Goal: Task Accomplishment & Management: Manage account settings

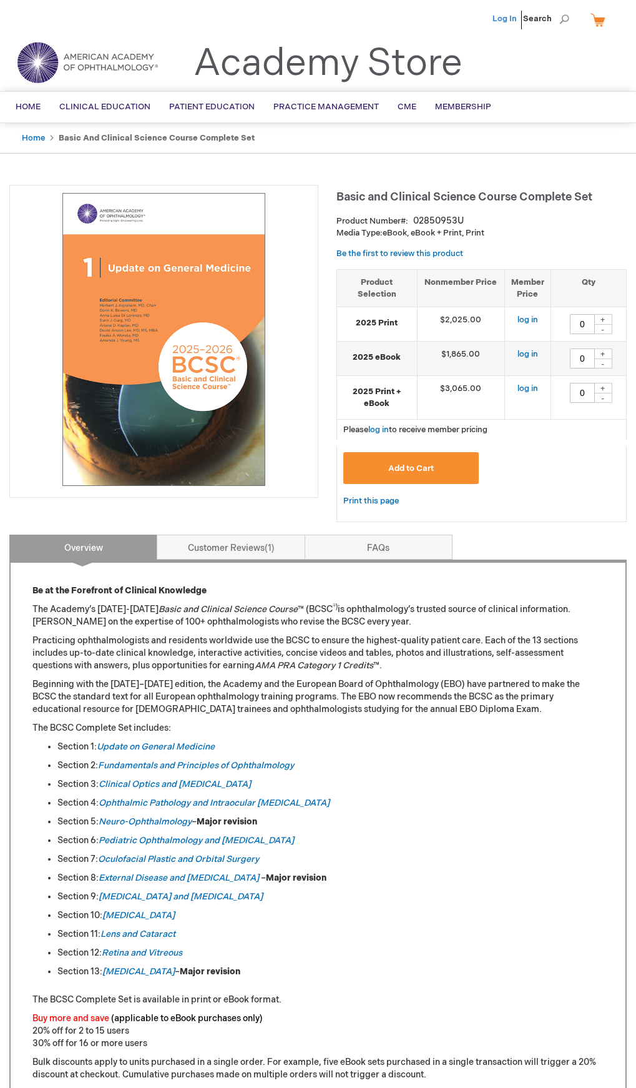
click at [514, 14] on link "Log In" at bounding box center [505, 19] width 24 height 10
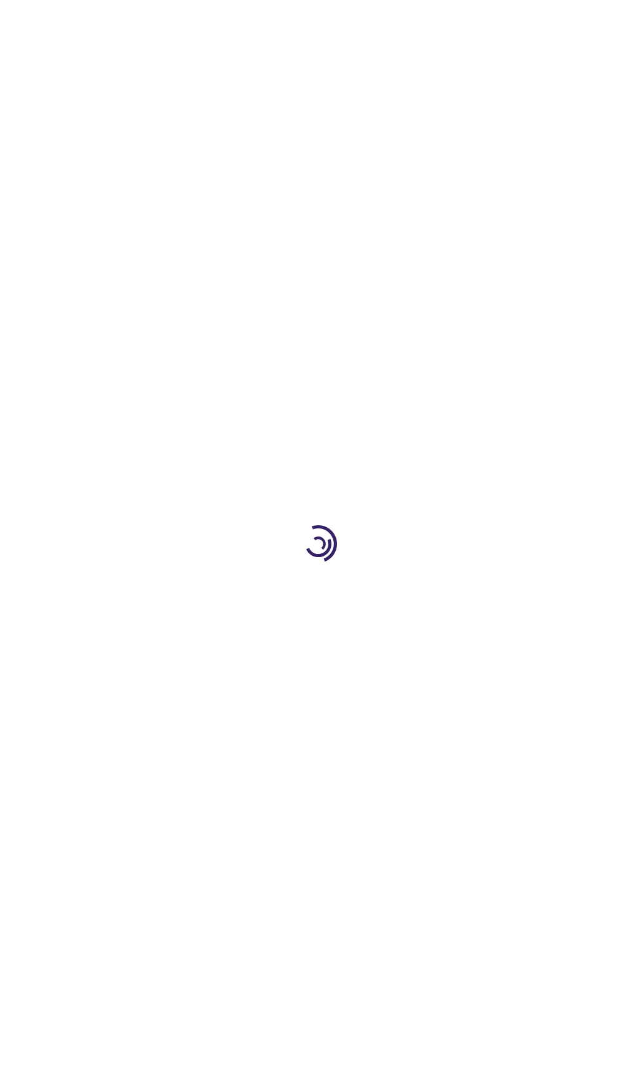
type input "0"
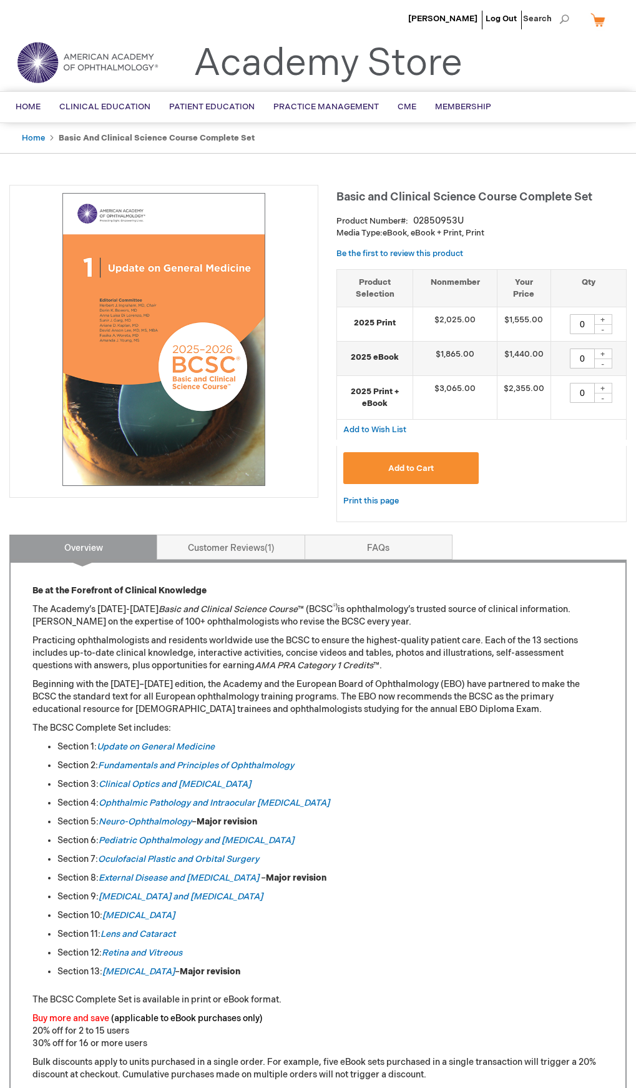
click at [453, 24] on li "[PERSON_NAME]" at bounding box center [443, 18] width 76 height 37
click at [454, 23] on span "[PERSON_NAME]" at bounding box center [442, 19] width 69 height 10
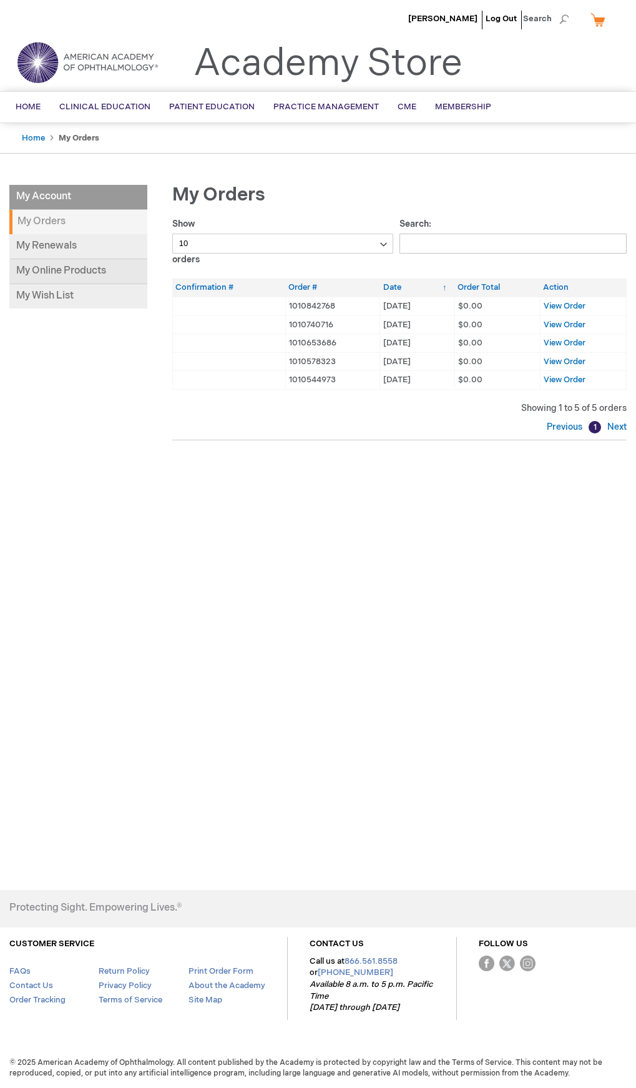
click at [94, 273] on link "My Online Products" at bounding box center [78, 271] width 138 height 25
